Goal: Navigation & Orientation: Find specific page/section

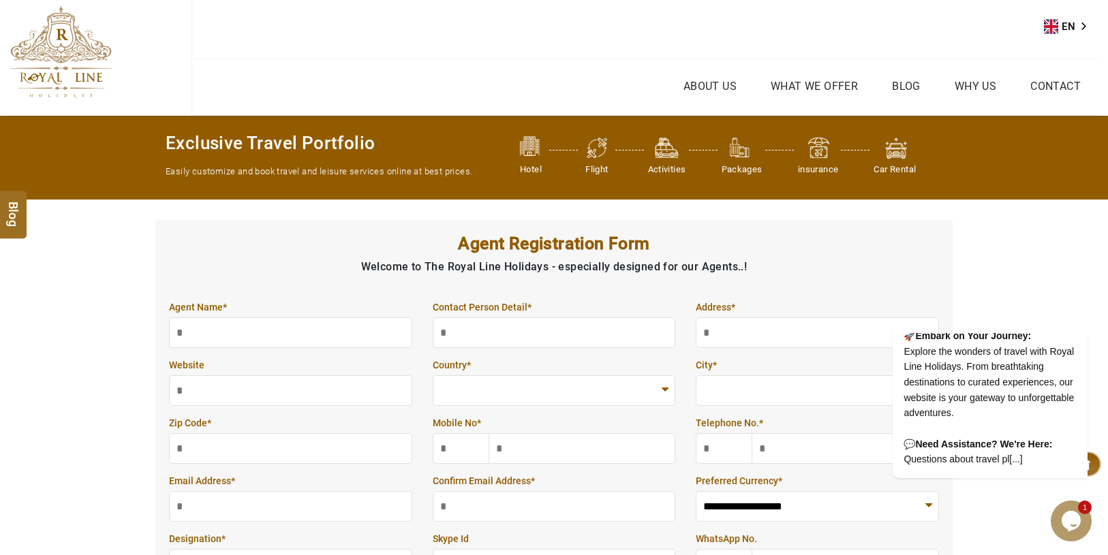
click at [816, 88] on link "What we Offer" at bounding box center [814, 86] width 94 height 20
click at [801, 83] on link "What we Offer" at bounding box center [814, 86] width 94 height 20
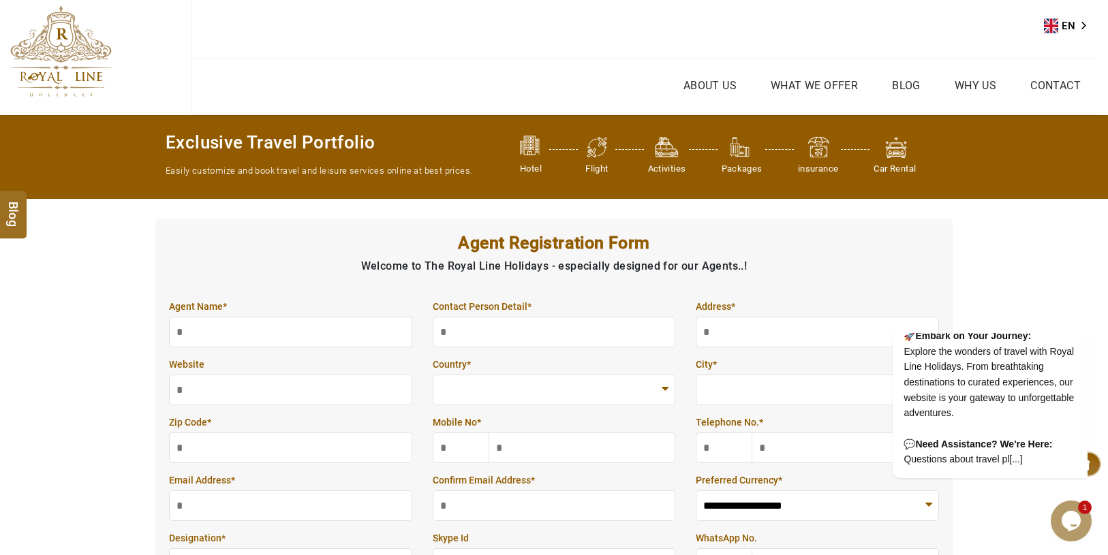
click at [913, 86] on link "Blog" at bounding box center [906, 86] width 35 height 20
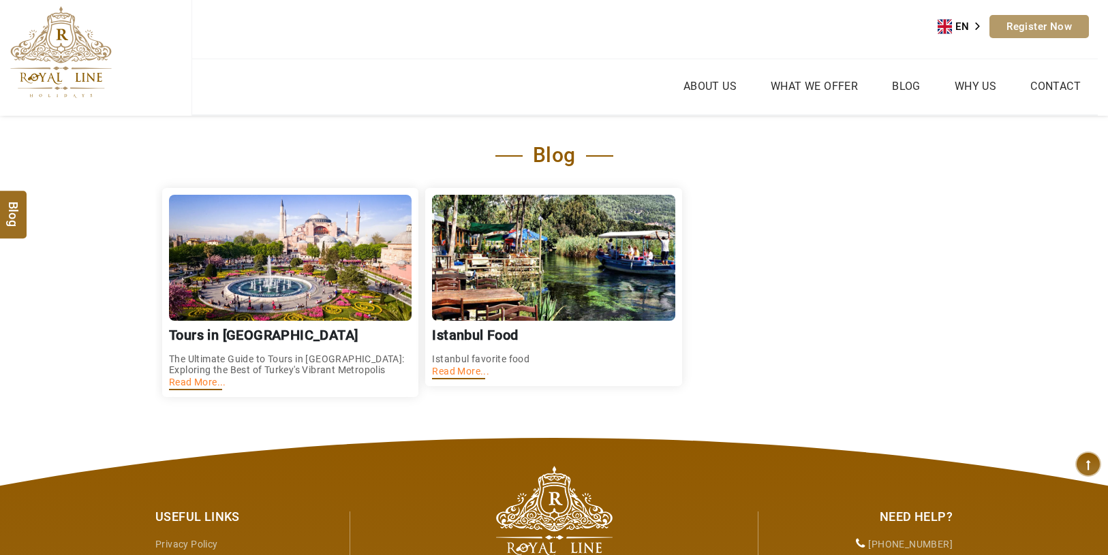
click at [815, 82] on link "What we Offer" at bounding box center [814, 86] width 94 height 20
